Goal: Task Accomplishment & Management: Manage account settings

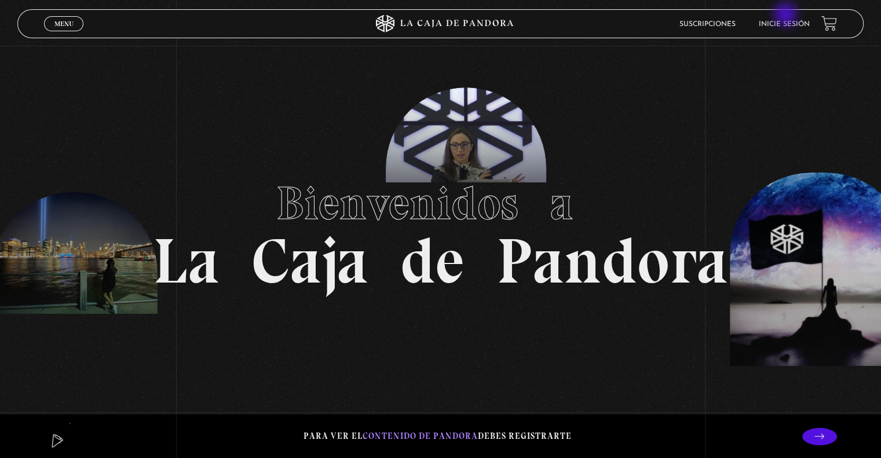
click at [786, 16] on li "Inicie sesión" at bounding box center [784, 24] width 51 height 18
click at [786, 20] on li "Inicie sesión" at bounding box center [784, 24] width 51 height 18
click at [792, 18] on li "Inicie sesión" at bounding box center [784, 24] width 51 height 18
click at [792, 23] on link "Inicie sesión" at bounding box center [784, 24] width 51 height 7
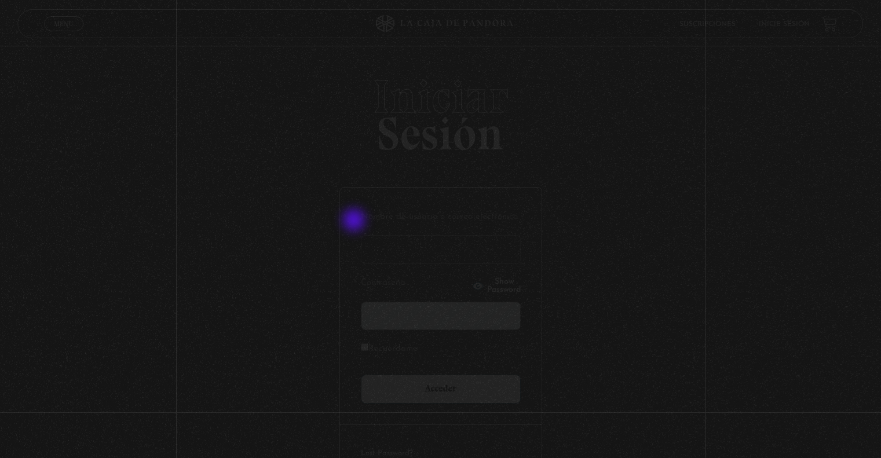
type input "hgoch@hotmail.com"
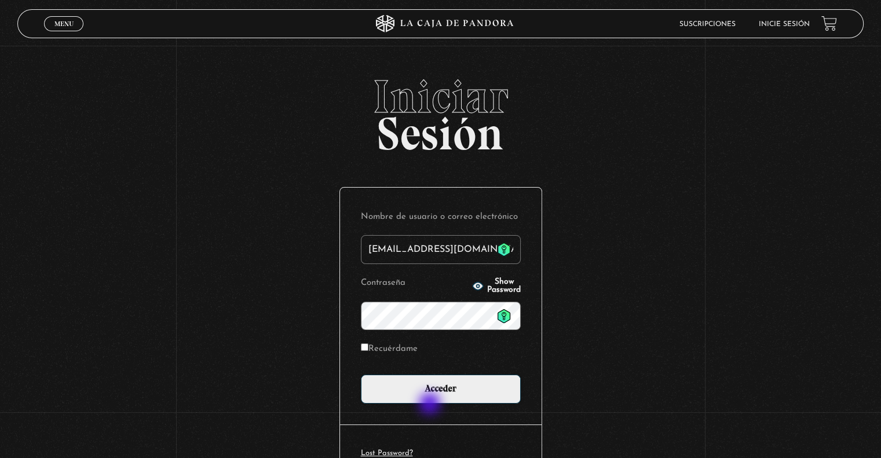
click at [431, 405] on div "Nombre de usuario o correo electrónico hgoch@hotmail.com Contraseña Show Passwo…" at bounding box center [441, 306] width 202 height 237
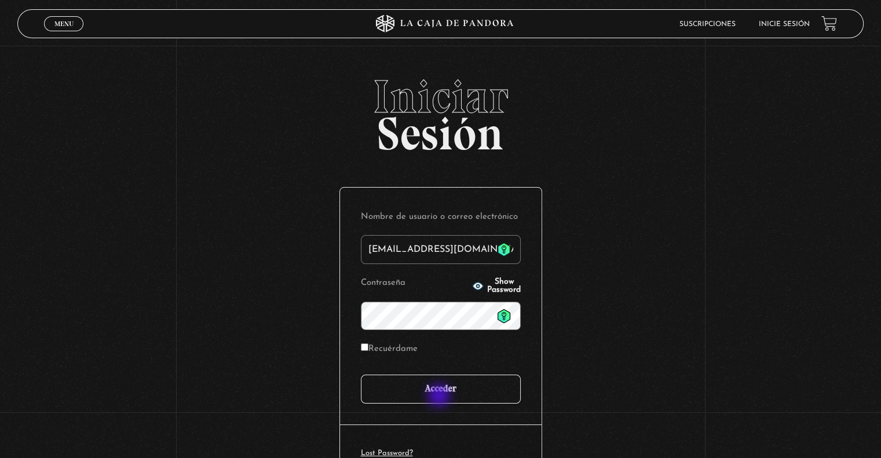
click at [441, 395] on input "Acceder" at bounding box center [441, 389] width 160 height 29
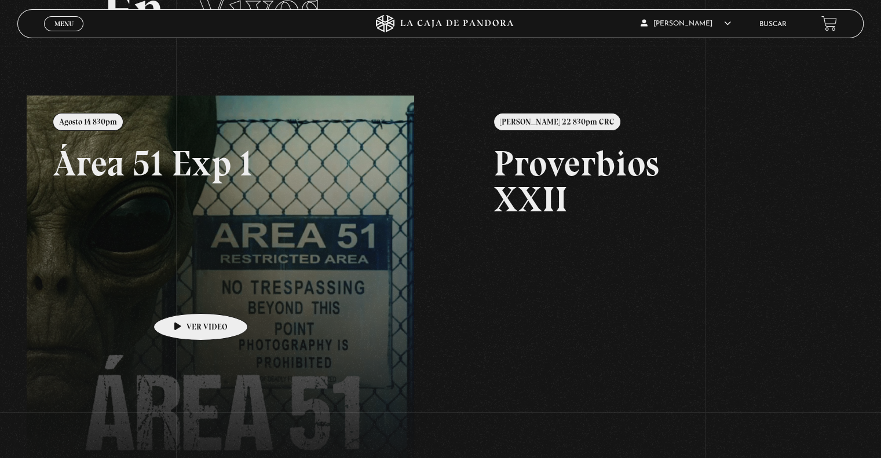
scroll to position [104, 0]
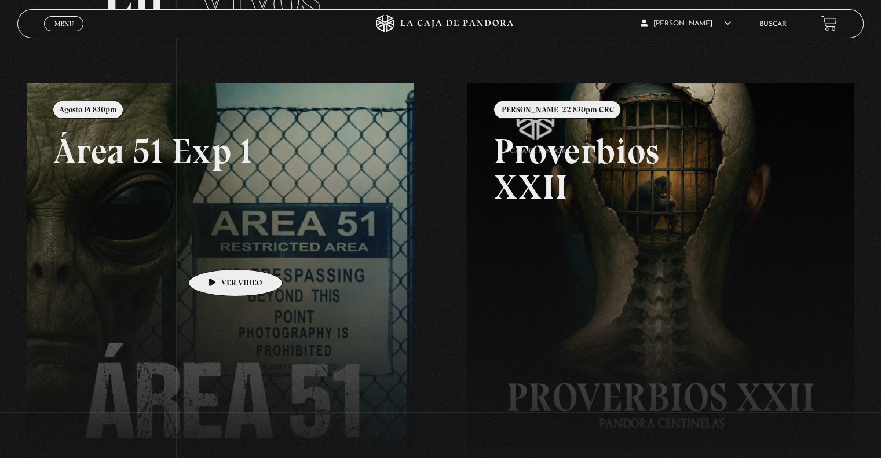
click at [217, 252] on link at bounding box center [467, 312] width 881 height 458
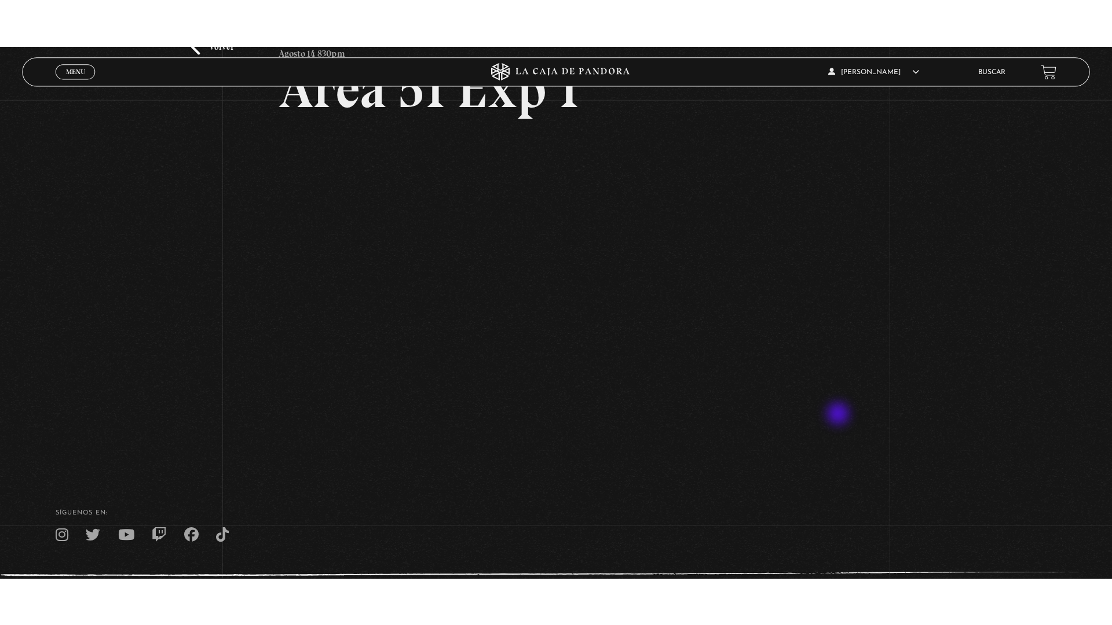
scroll to position [106, 0]
